Goal: Transaction & Acquisition: Purchase product/service

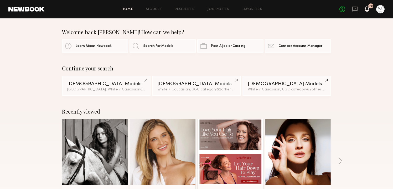
click at [366, 8] on icon at bounding box center [367, 9] width 4 height 4
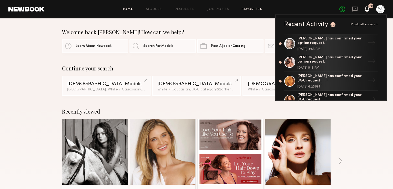
click at [245, 8] on link "Favorites" at bounding box center [252, 9] width 21 height 3
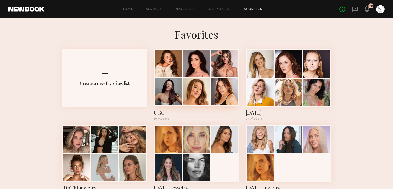
click at [200, 68] on div at bounding box center [196, 63] width 27 height 27
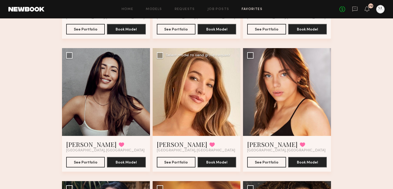
scroll to position [147, 0]
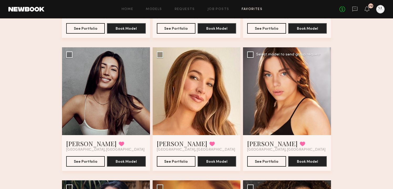
click at [287, 93] on div at bounding box center [287, 91] width 88 height 88
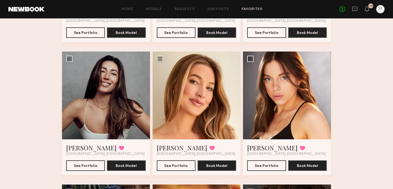
scroll to position [0, 0]
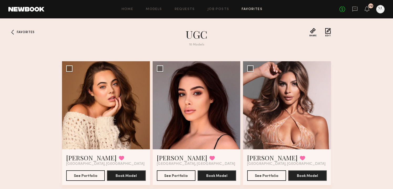
click at [256, 9] on link "Favorites" at bounding box center [252, 9] width 21 height 3
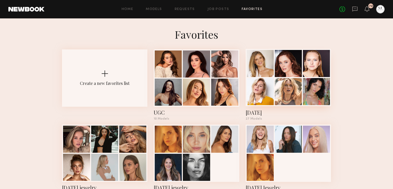
click at [289, 73] on div at bounding box center [288, 63] width 27 height 27
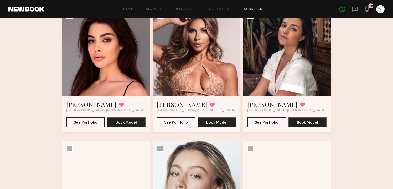
scroll to position [559, 0]
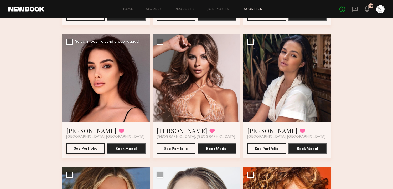
click at [90, 149] on button "See Portfolio" at bounding box center [85, 148] width 39 height 11
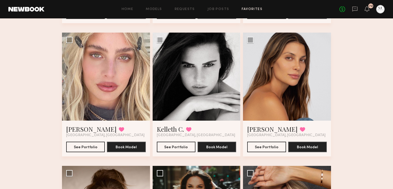
scroll to position [308, 0]
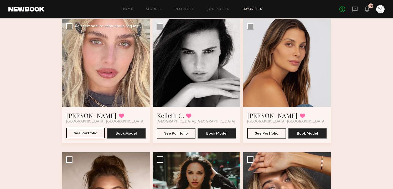
click at [75, 132] on button "See Portfolio" at bounding box center [85, 133] width 39 height 11
click at [175, 134] on button "See Portfolio" at bounding box center [176, 133] width 39 height 11
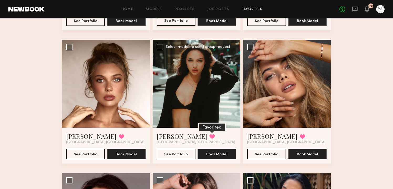
scroll to position [433, 0]
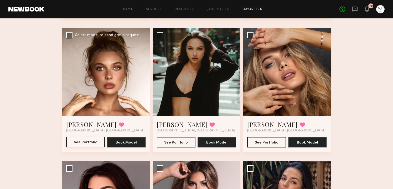
click at [88, 143] on button "See Portfolio" at bounding box center [85, 142] width 39 height 11
click at [179, 142] on button "See Portfolio" at bounding box center [176, 142] width 39 height 11
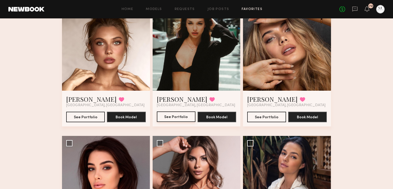
scroll to position [458, 0]
click at [260, 114] on button "See Portfolio" at bounding box center [266, 116] width 39 height 11
click at [271, 117] on button "See Portfolio" at bounding box center [266, 116] width 39 height 11
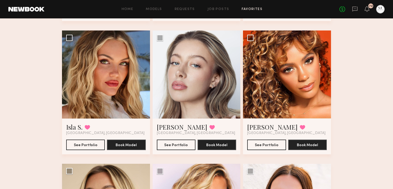
scroll to position [701, 0]
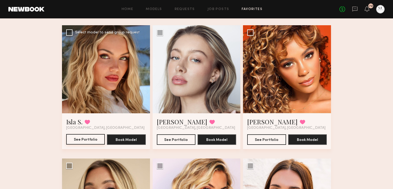
click at [87, 141] on button "See Portfolio" at bounding box center [85, 139] width 39 height 11
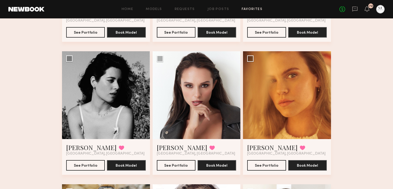
scroll to position [943, 0]
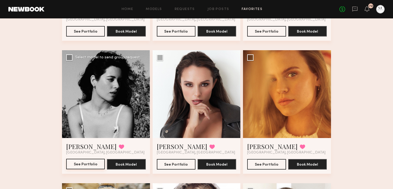
click at [83, 165] on button "See Portfolio" at bounding box center [85, 164] width 39 height 11
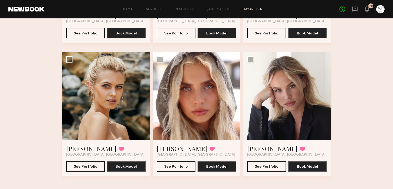
scroll to position [1078, 0]
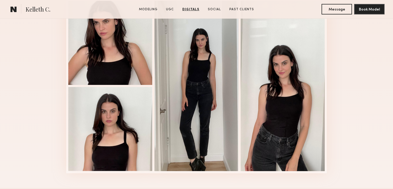
scroll to position [1355, 0]
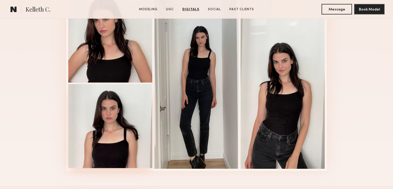
click at [115, 128] on div at bounding box center [110, 126] width 84 height 84
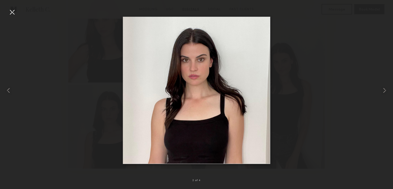
scroll to position [1356, 0]
click at [13, 11] on div at bounding box center [12, 12] width 8 height 8
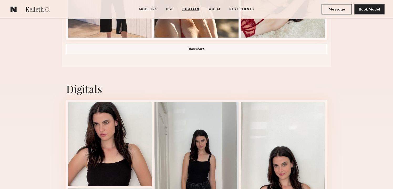
scroll to position [1108, 0]
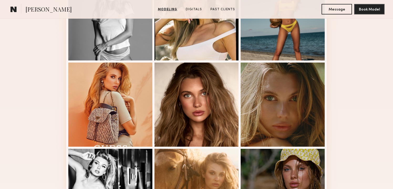
scroll to position [266, 0]
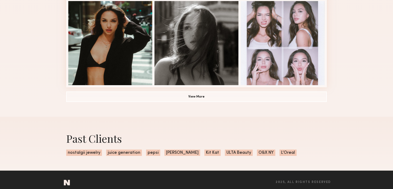
scroll to position [399, 0]
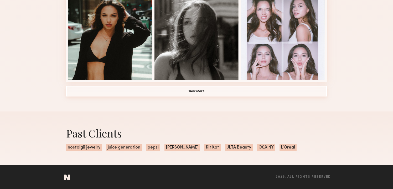
click at [205, 89] on button "View More" at bounding box center [196, 91] width 261 height 11
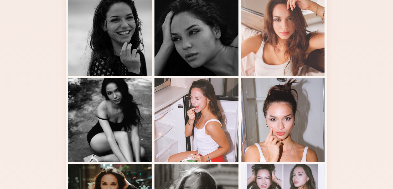
scroll to position [0, 0]
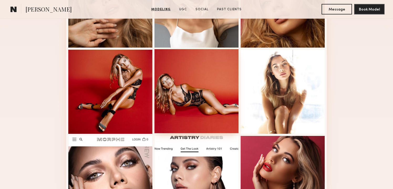
scroll to position [185, 0]
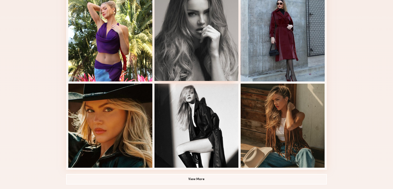
scroll to position [322, 0]
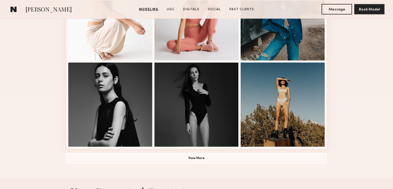
scroll to position [352, 0]
